Goal: Task Accomplishment & Management: Use online tool/utility

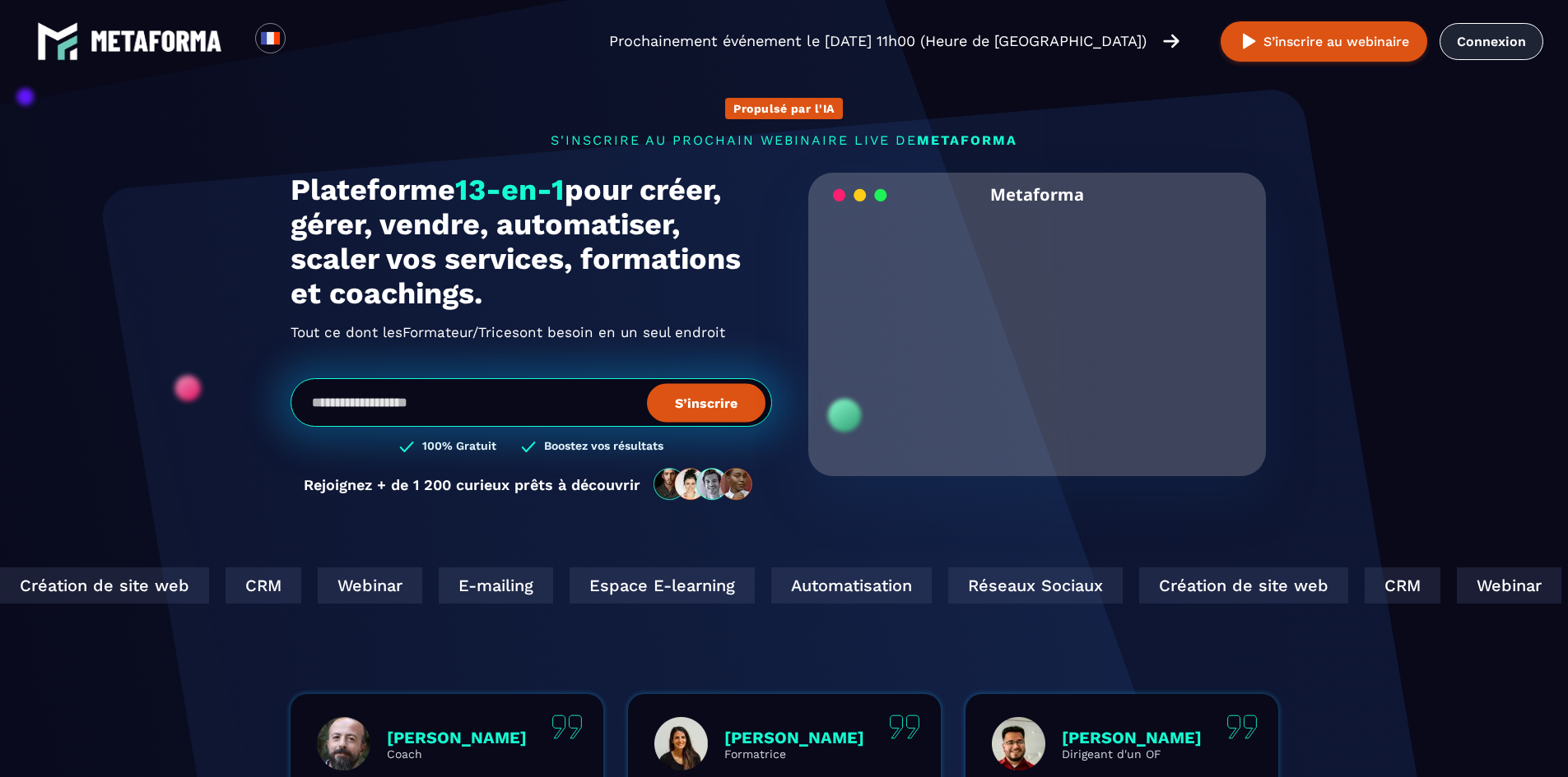
click at [1483, 44] on link "Connexion" at bounding box center [1491, 41] width 104 height 37
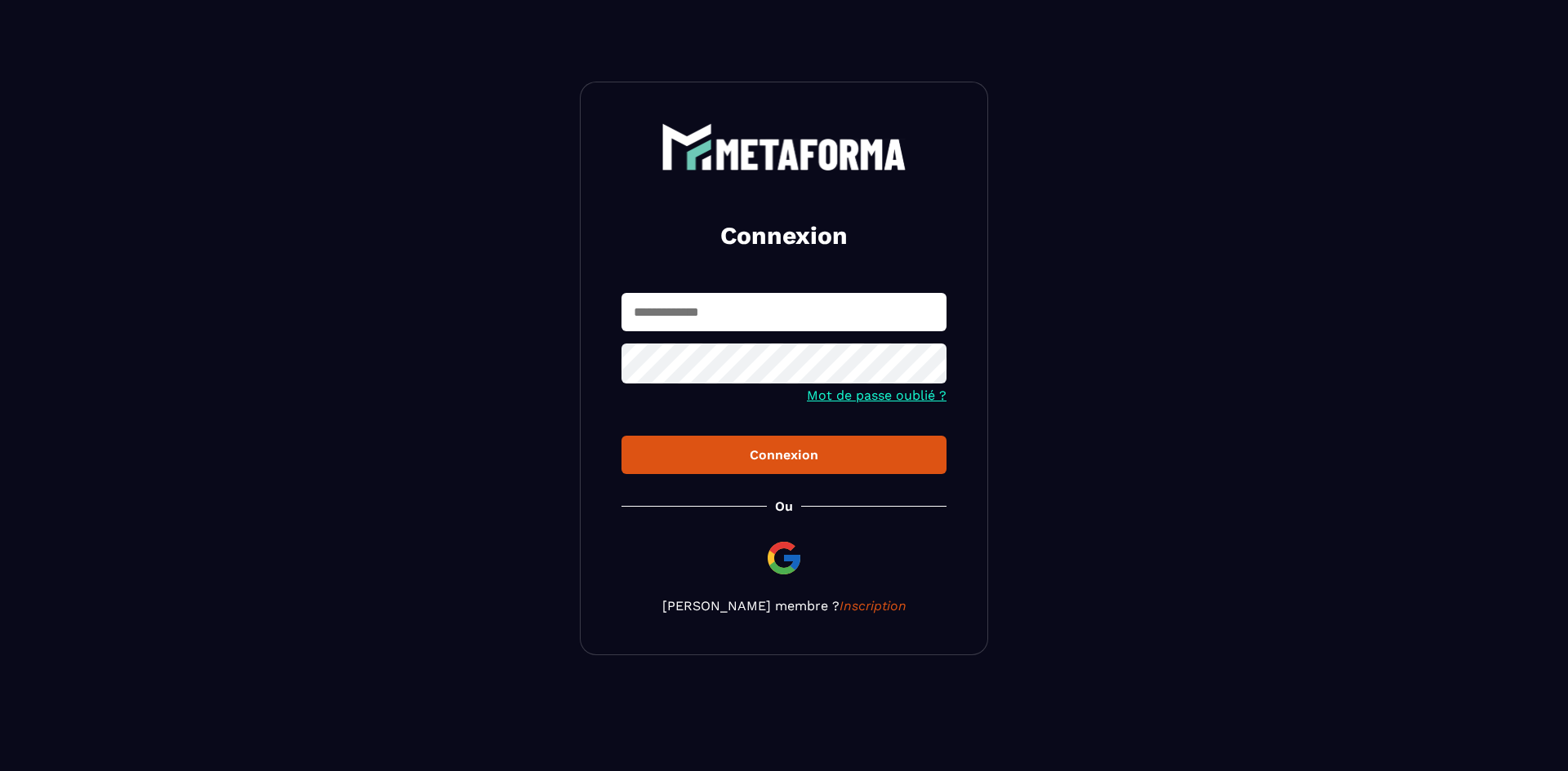
click at [716, 320] on input "text" at bounding box center [784, 312] width 325 height 38
type input "**********"
click at [622, 436] on button "Connexion" at bounding box center [784, 455] width 325 height 38
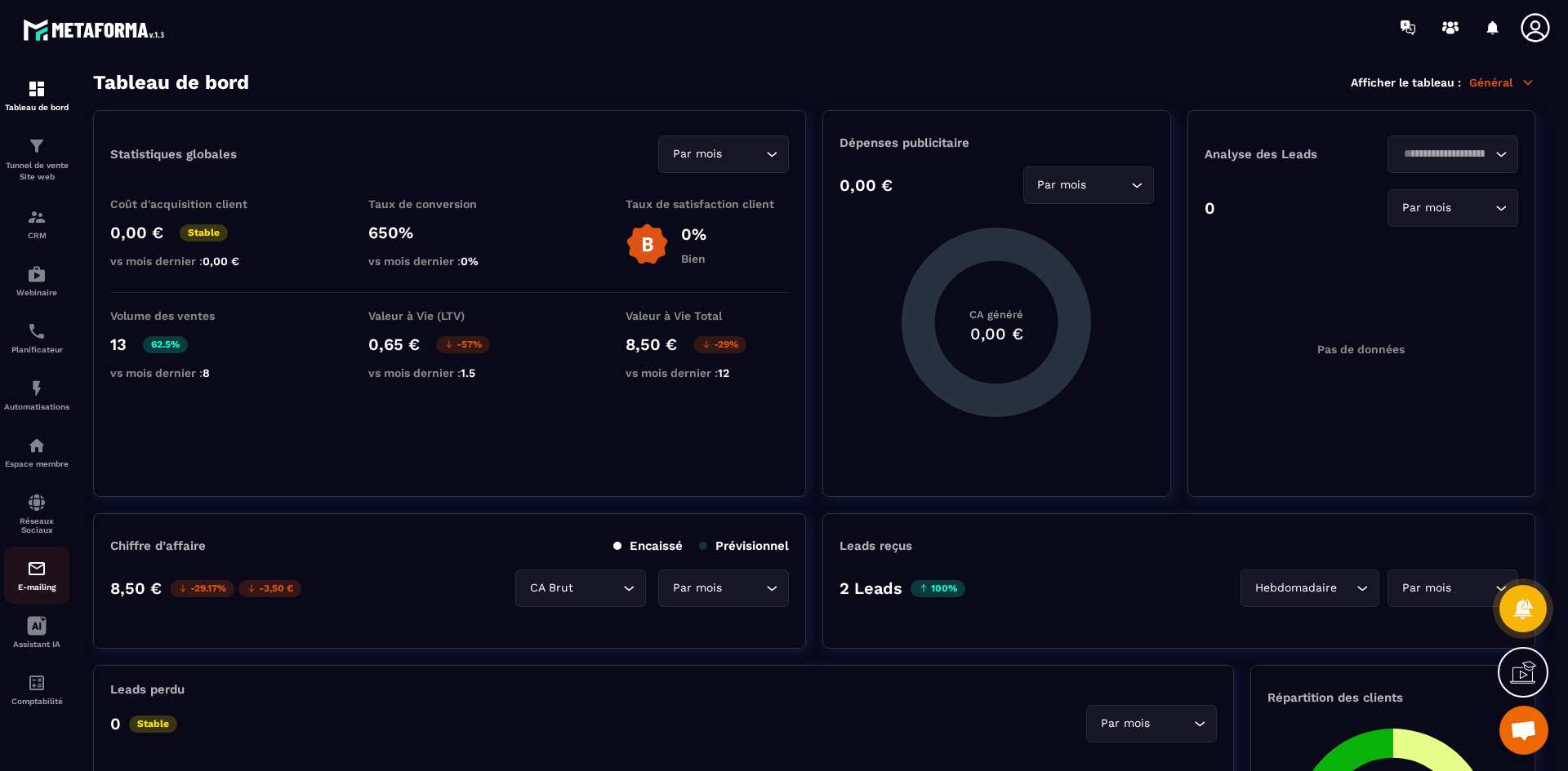
click at [44, 586] on p "E-mailing" at bounding box center [37, 587] width 65 height 9
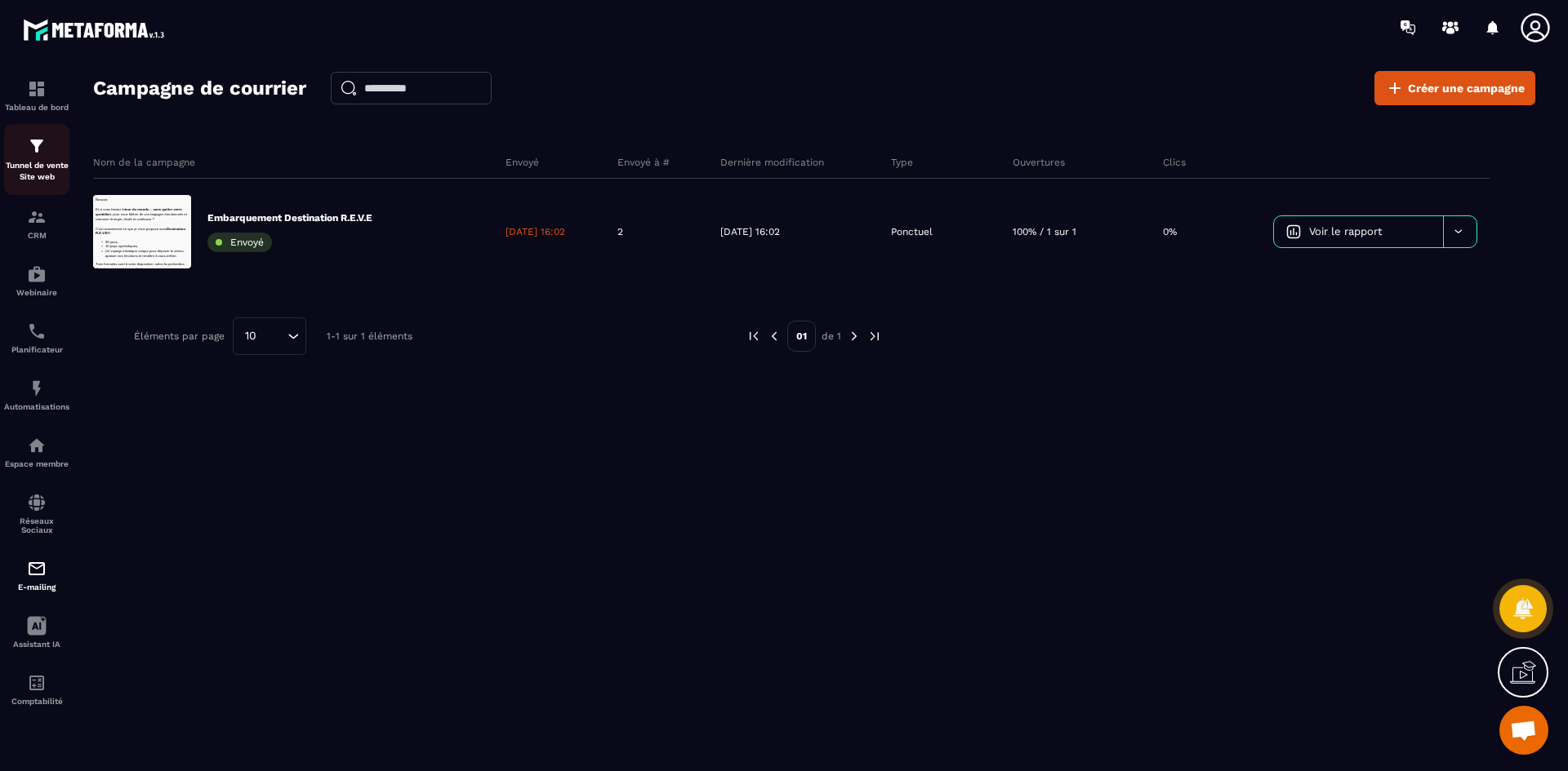
click at [33, 158] on div "Tunnel de vente Site web" at bounding box center [37, 159] width 65 height 47
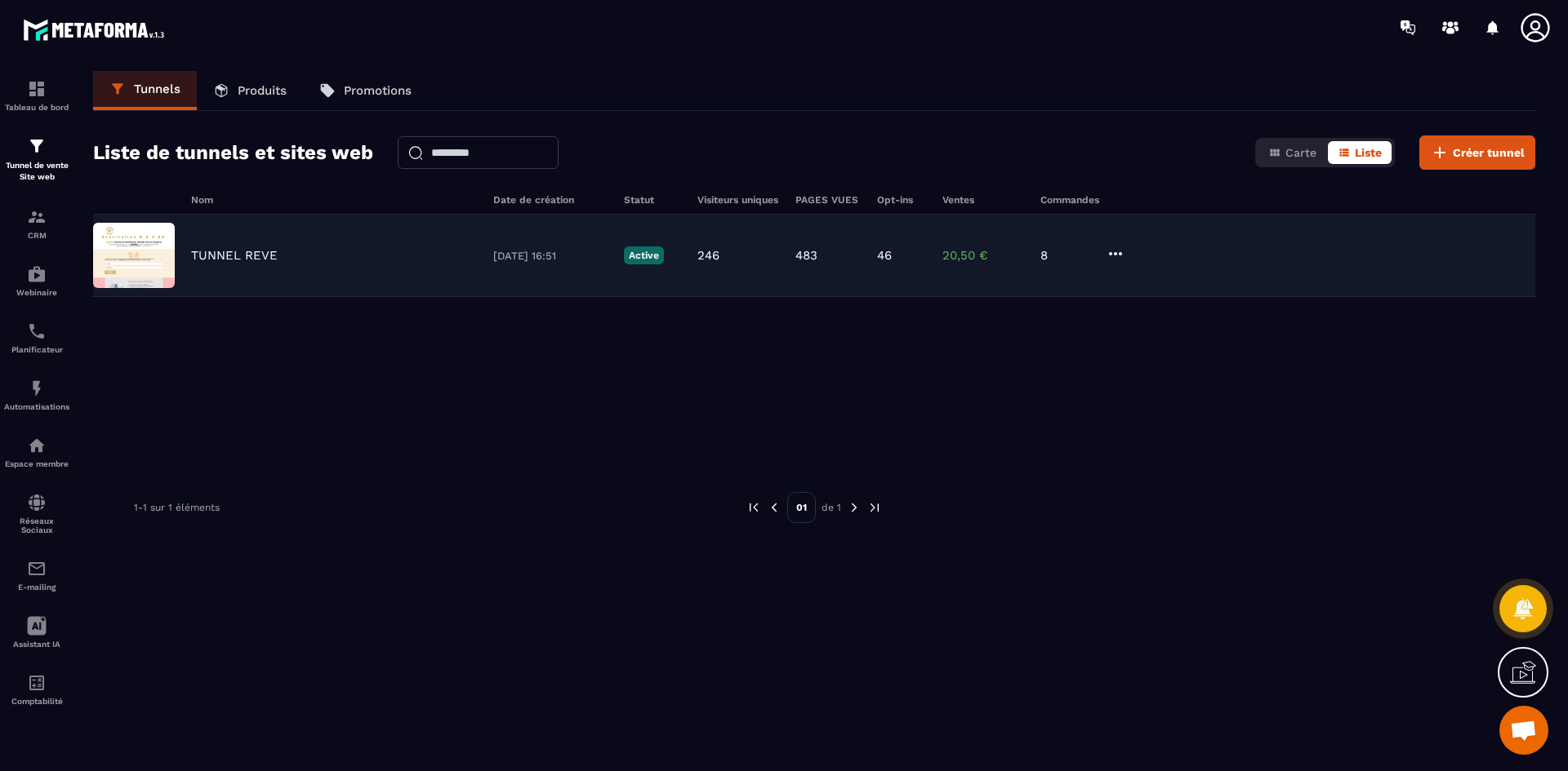
click at [156, 246] on img at bounding box center [134, 256] width 82 height 65
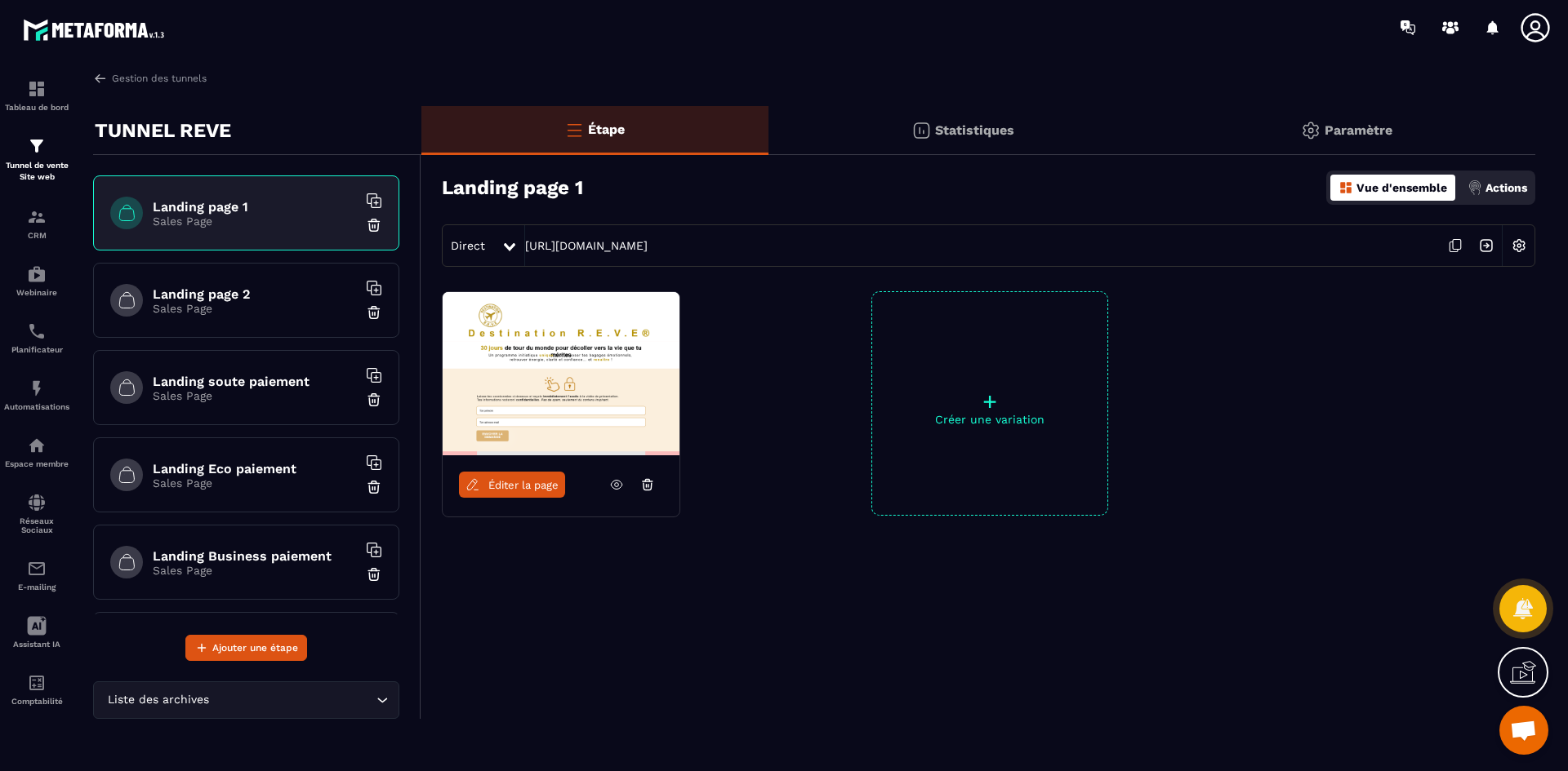
click at [219, 207] on h6 "Landing page 1" at bounding box center [255, 207] width 204 height 16
click at [501, 483] on span "Éditer la page" at bounding box center [524, 485] width 70 height 12
